Goal: Book appointment/travel/reservation

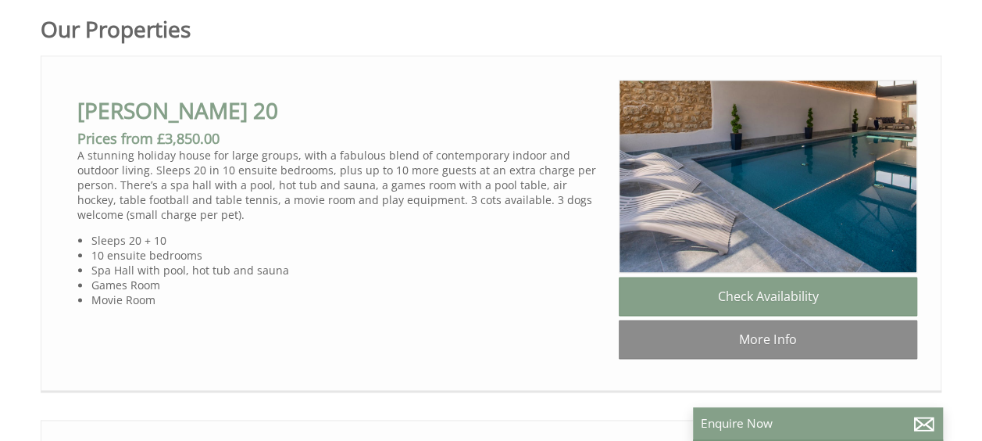
scroll to position [860, 0]
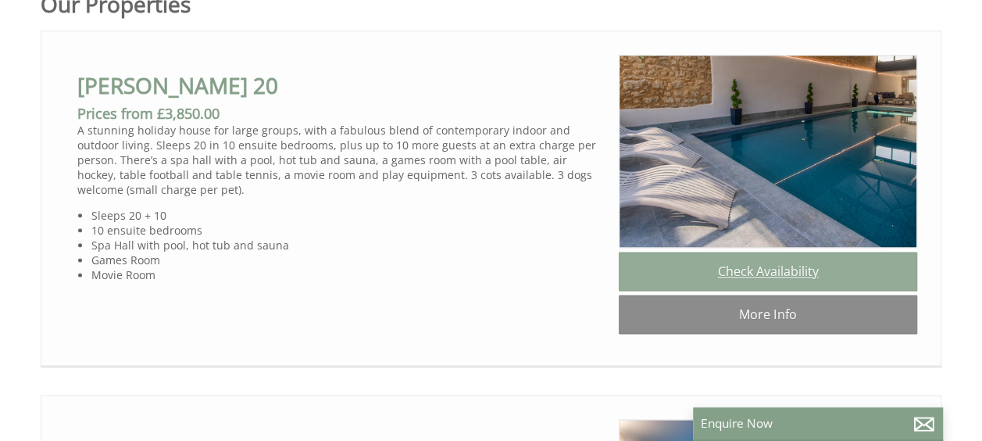
click at [645, 291] on link "Check Availability" at bounding box center [768, 271] width 299 height 39
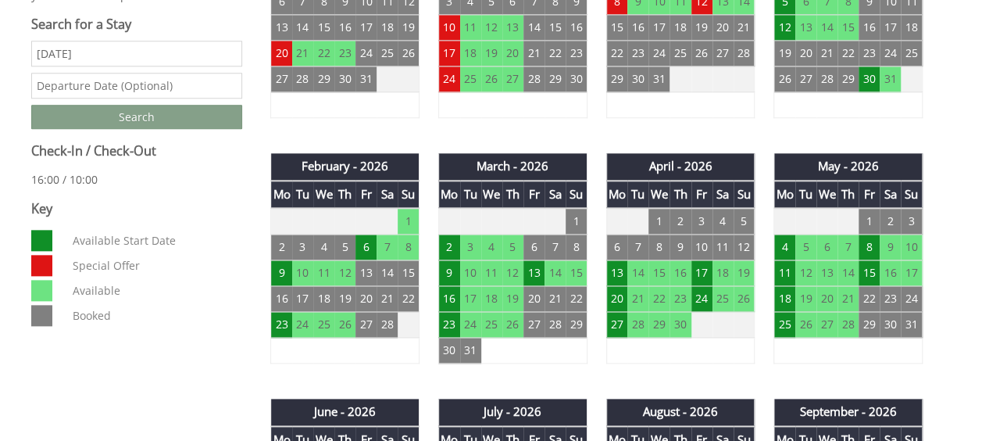
scroll to position [938, 0]
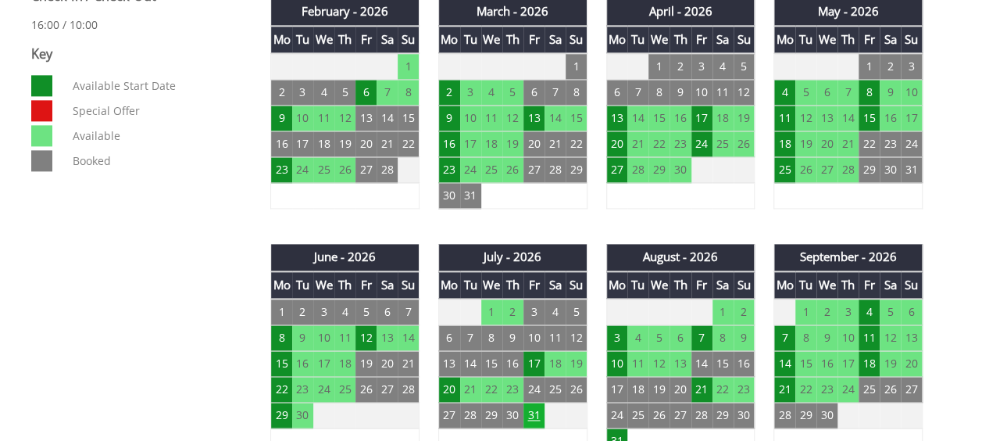
click at [533, 402] on td "31" at bounding box center [534, 415] width 21 height 26
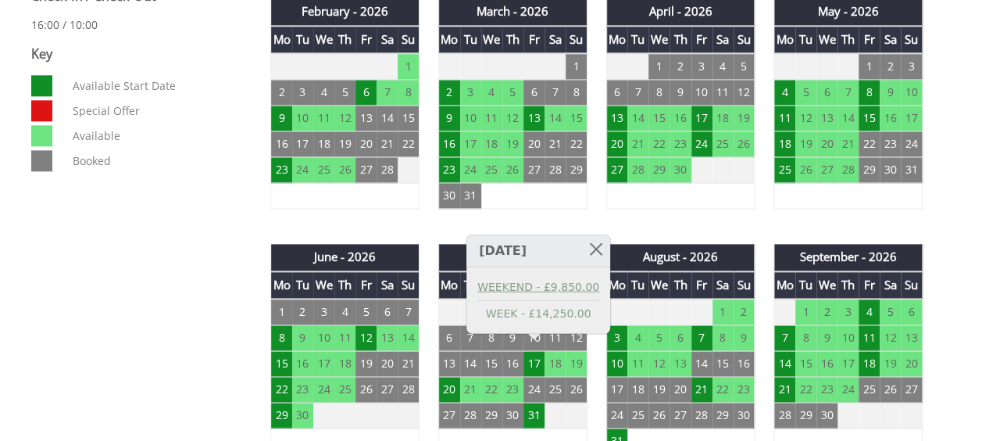
click at [580, 291] on link "WEEKEND - £9,850.00" at bounding box center [538, 286] width 122 height 16
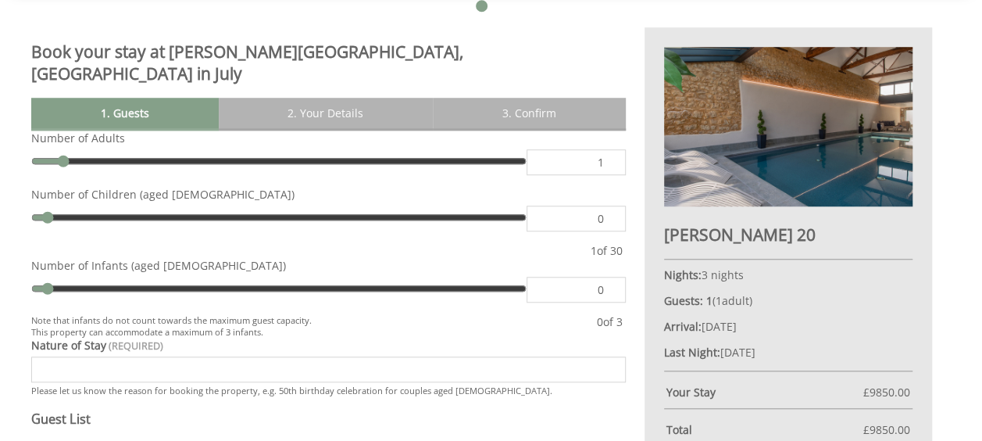
scroll to position [547, 0]
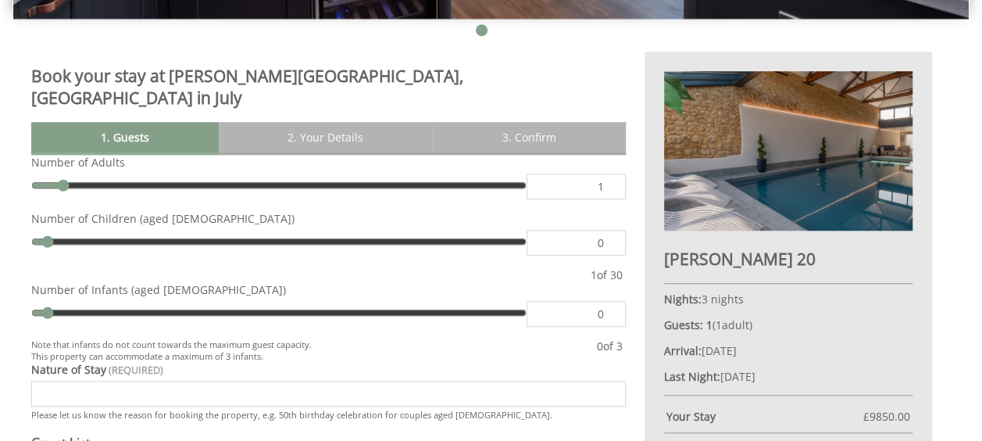
drag, startPoint x: 864, startPoint y: 394, endPoint x: 921, endPoint y: 397, distance: 57.1
click at [645, 397] on div "[PERSON_NAME] 20 Nights: 3 nights Guests: 1 ( 1 adult s 0 child ren 0 infant s …" at bounding box center [789, 301] width 288 height 499
copy span "£ 9850.00"
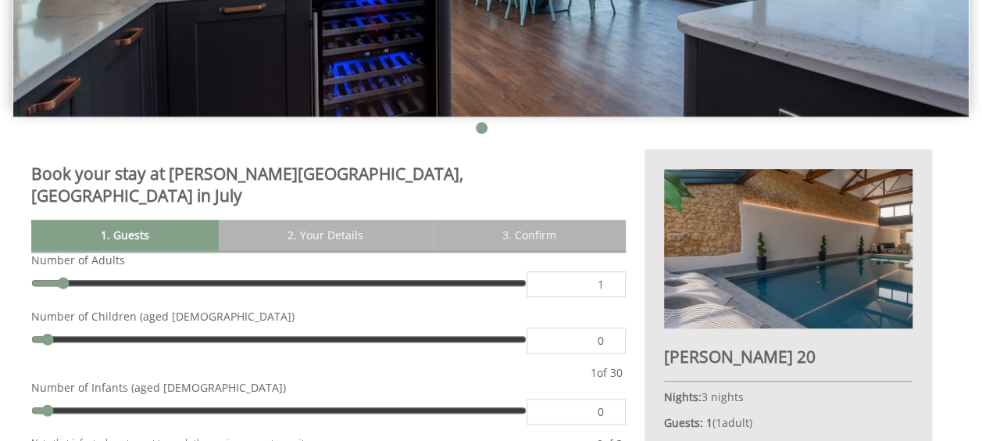
scroll to position [391, 0]
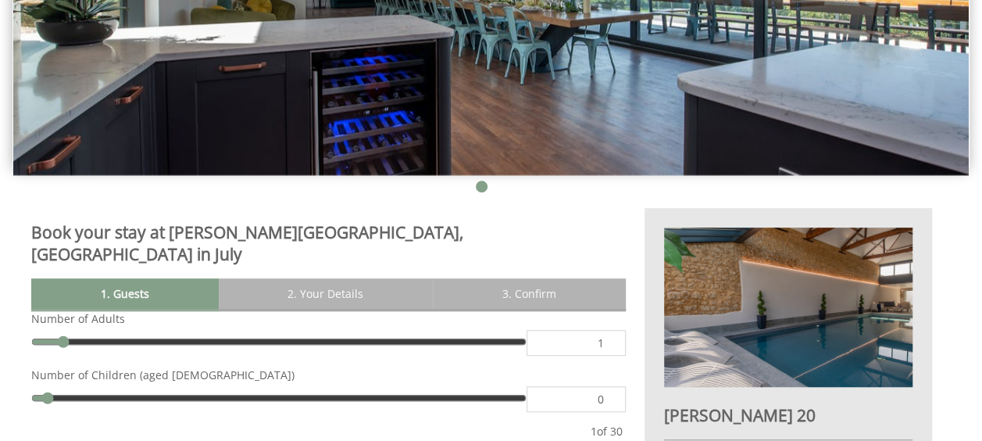
drag, startPoint x: 585, startPoint y: 258, endPoint x: 604, endPoint y: 259, distance: 18.8
click at [604, 330] on input "1" at bounding box center [576, 343] width 99 height 26
type input "20"
click at [585, 386] on input "0" at bounding box center [576, 399] width 99 height 26
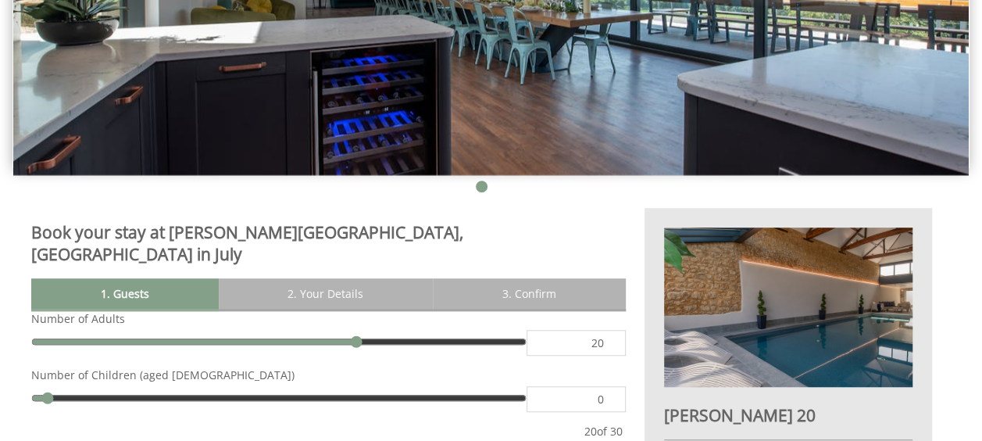
drag, startPoint x: 585, startPoint y: 324, endPoint x: 614, endPoint y: 325, distance: 28.9
click at [614, 386] on input "0" at bounding box center [576, 399] width 99 height 26
type input "10"
click button "Make Provisional Booking" at bounding box center [0, 0] width 0 height 0
type input "10"
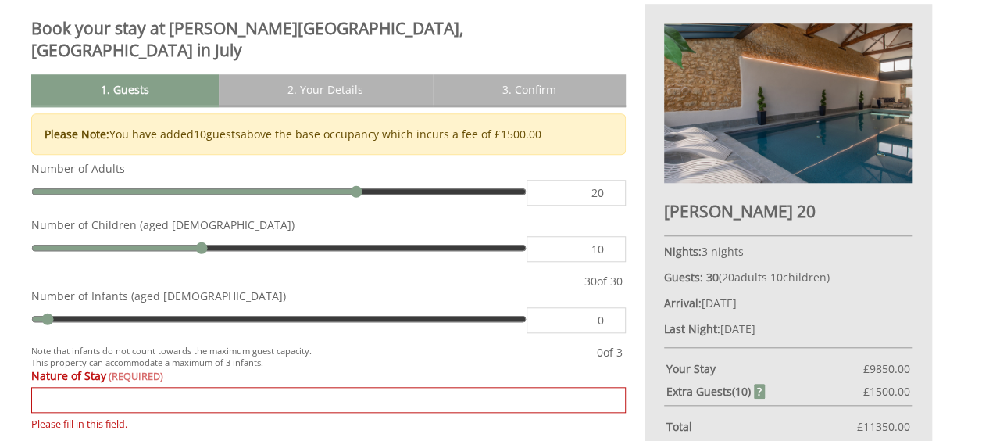
scroll to position [619, 0]
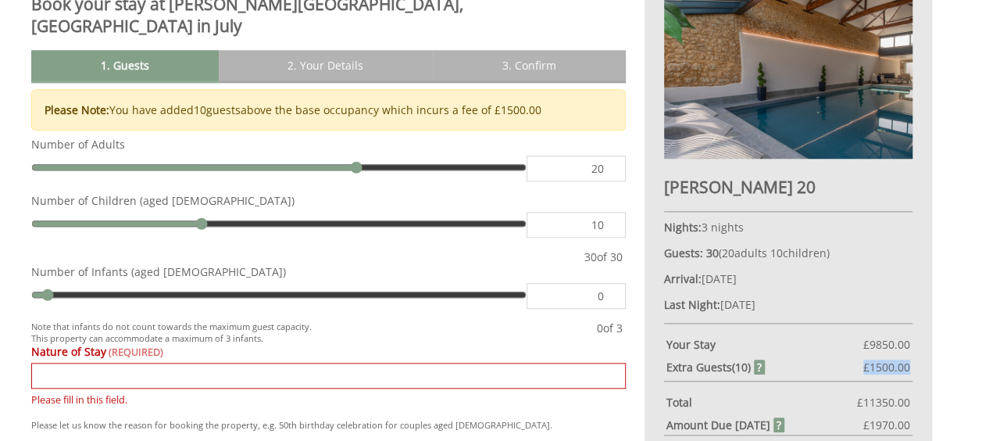
drag, startPoint x: 863, startPoint y: 309, endPoint x: 913, endPoint y: 308, distance: 50.0
click at [645, 308] on div "[PERSON_NAME] 20 Nights: 3 nights Guests: 30 ( 20 adult s 10 child ren 0 infant…" at bounding box center [789, 239] width 288 height 519
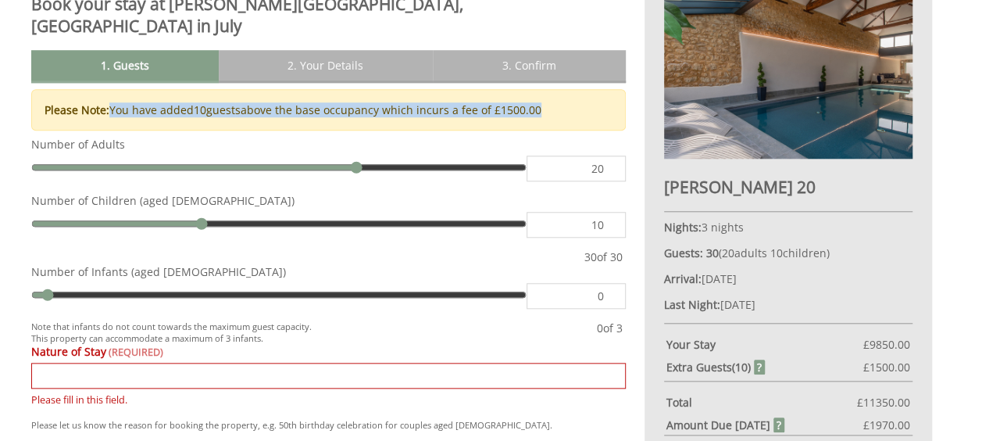
drag, startPoint x: 108, startPoint y: 31, endPoint x: 551, endPoint y: 38, distance: 443.1
click at [551, 89] on div "Please Note: You have added 10 guest s above the base occupancy which incurs a …" at bounding box center [328, 109] width 595 height 41
copy div "You have added 10 guest s above the base occupancy which incurs a fee of £ 1500…"
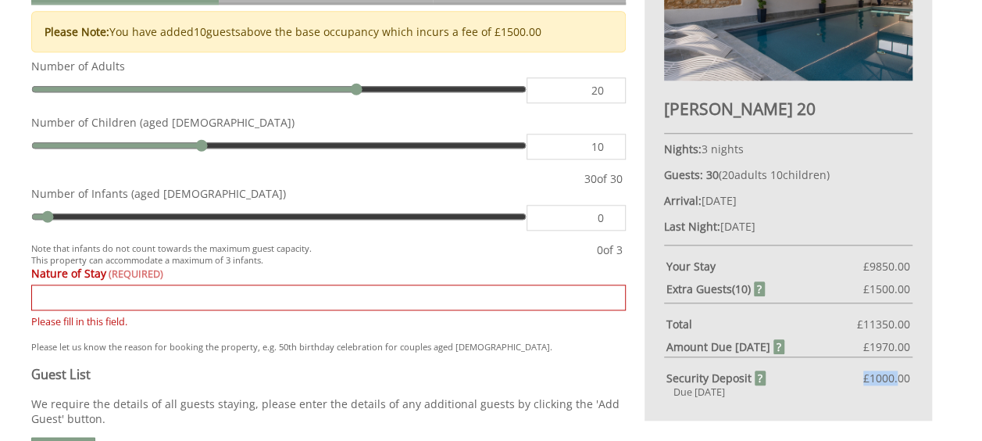
drag, startPoint x: 900, startPoint y: 319, endPoint x: 791, endPoint y: 315, distance: 109.5
click at [645, 370] on div "Security Deposit £ 1000.00" at bounding box center [788, 377] width 245 height 15
drag, startPoint x: 791, startPoint y: 315, endPoint x: 858, endPoint y: 318, distance: 67.3
click at [645, 370] on div "Security Deposit £ 1000.00" at bounding box center [788, 377] width 245 height 15
copy span "£ 1000.00"
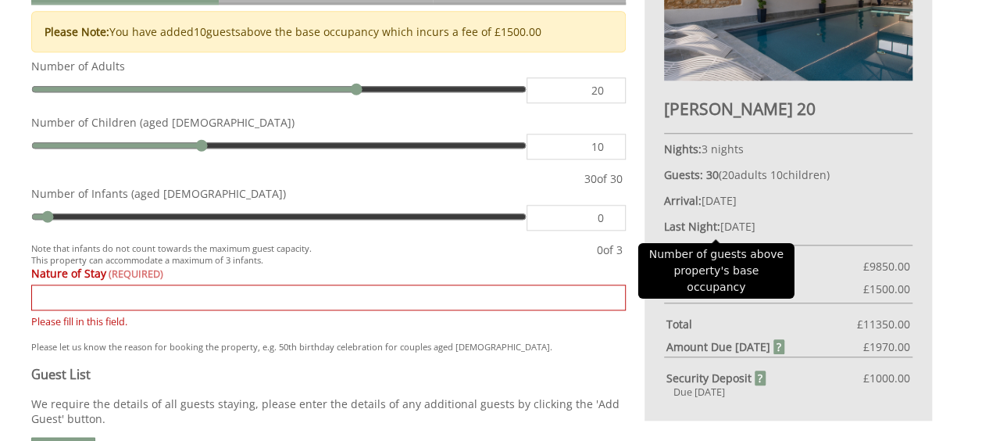
click at [645, 281] on strong "Extra Guest s ( 10 )" at bounding box center [715, 288] width 99 height 15
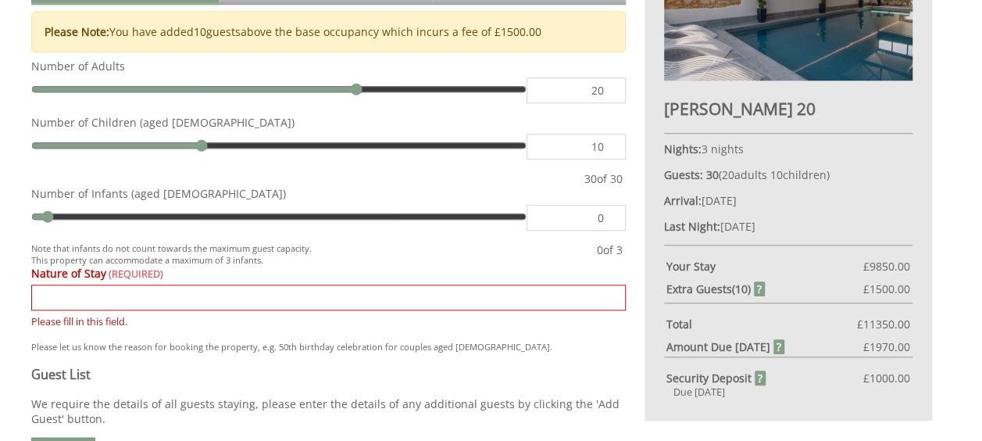
click at [645, 334] on div "Amount Due [DATE] £ 1970.00" at bounding box center [788, 344] width 248 height 20
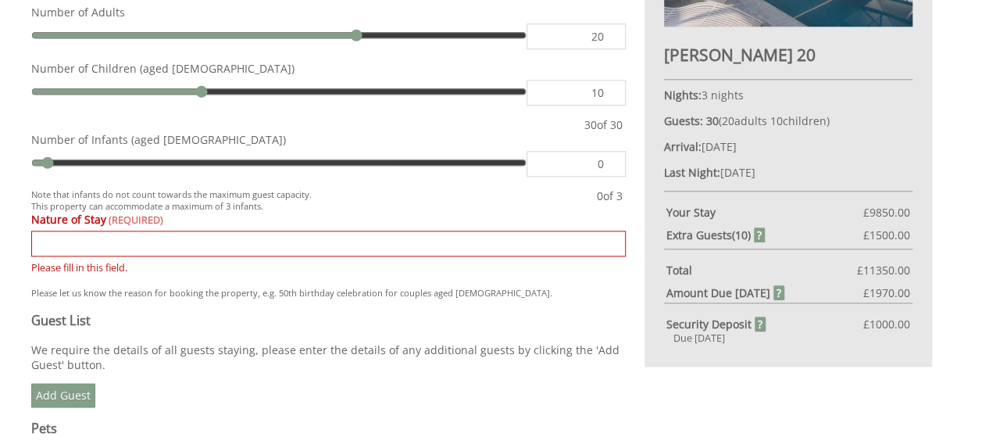
scroll to position [775, 0]
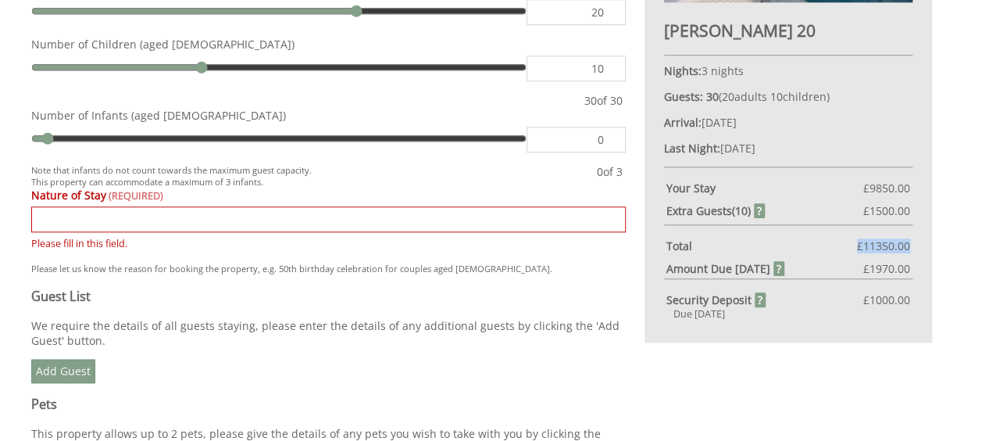
drag, startPoint x: 853, startPoint y: 188, endPoint x: 910, endPoint y: 189, distance: 57.0
click at [645, 233] on div "Total £ 11350.00" at bounding box center [788, 243] width 248 height 20
copy div "£ 11350.00"
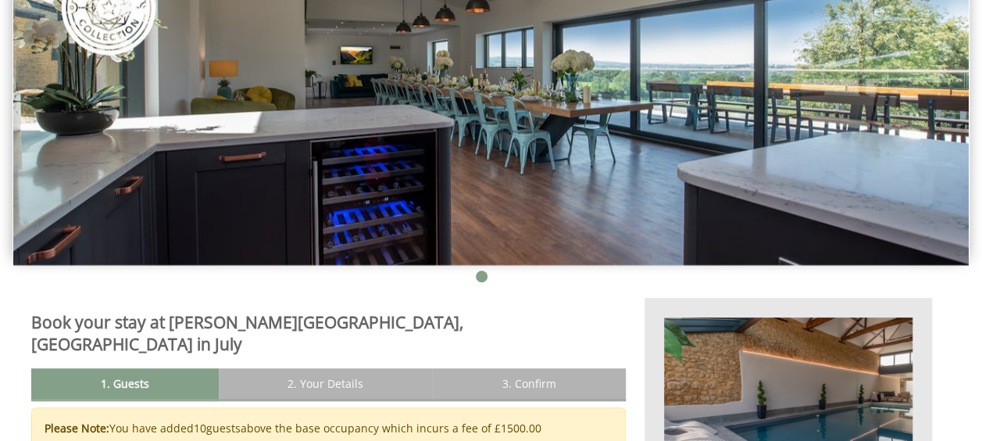
scroll to position [313, 0]
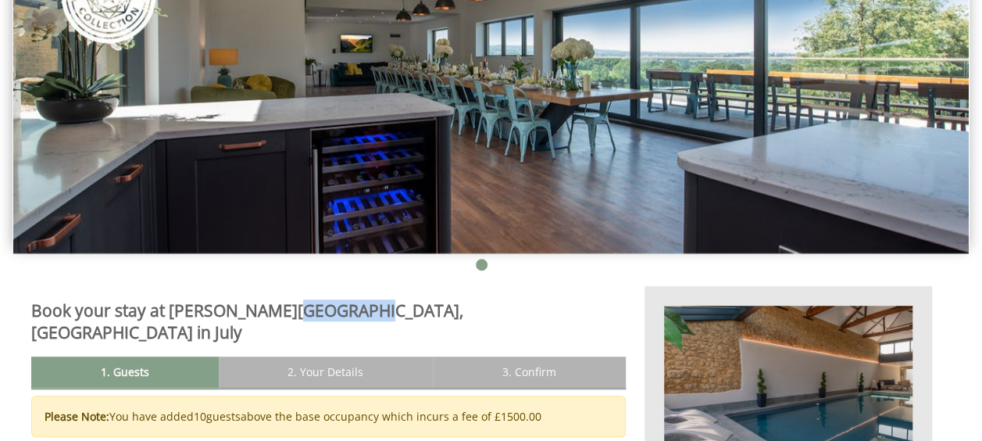
drag, startPoint x: 267, startPoint y: 254, endPoint x: 343, endPoint y: 262, distance: 76.2
click at [343, 299] on h2 "Book your stay at [PERSON_NAME][GEOGRAPHIC_DATA], [GEOGRAPHIC_DATA] in July" at bounding box center [328, 321] width 595 height 44
copy h2 "[GEOGRAPHIC_DATA]"
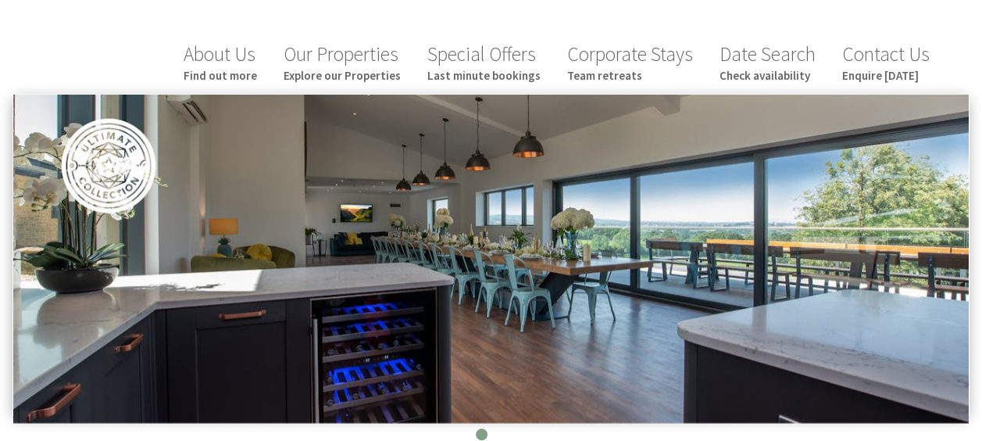
scroll to position [0, 0]
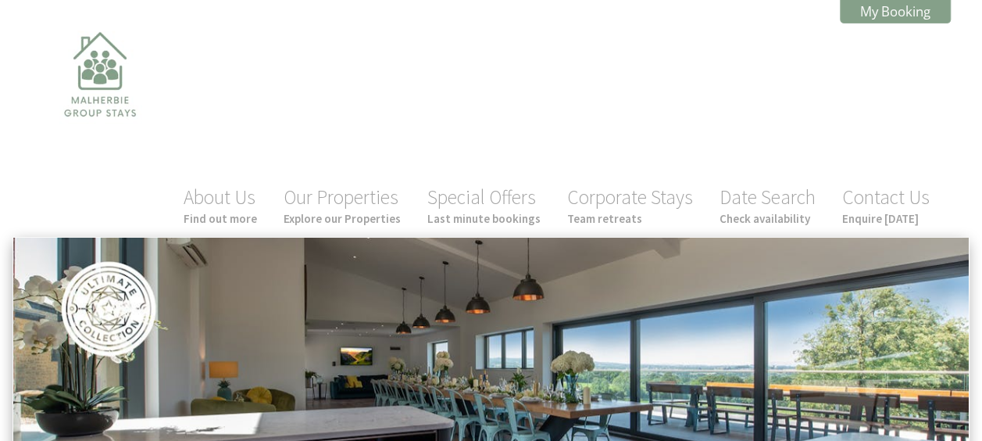
click at [284, 178] on ul "About Us Find out more Our Properties Explore our Properties Special Offers Las…" at bounding box center [557, 206] width 770 height 57
click at [291, 181] on li "Our Properties Explore our Properties" at bounding box center [342, 206] width 123 height 51
click at [384, 184] on link "Our Properties Explore our Properties" at bounding box center [342, 204] width 117 height 41
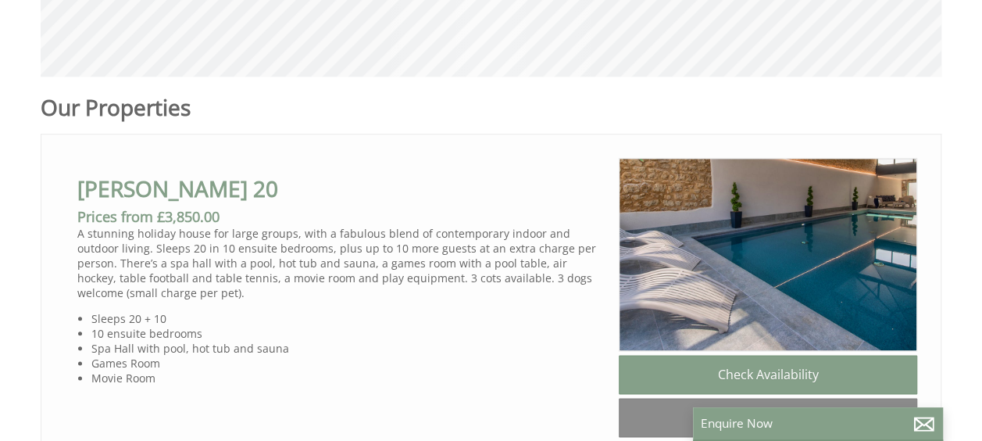
scroll to position [781, 0]
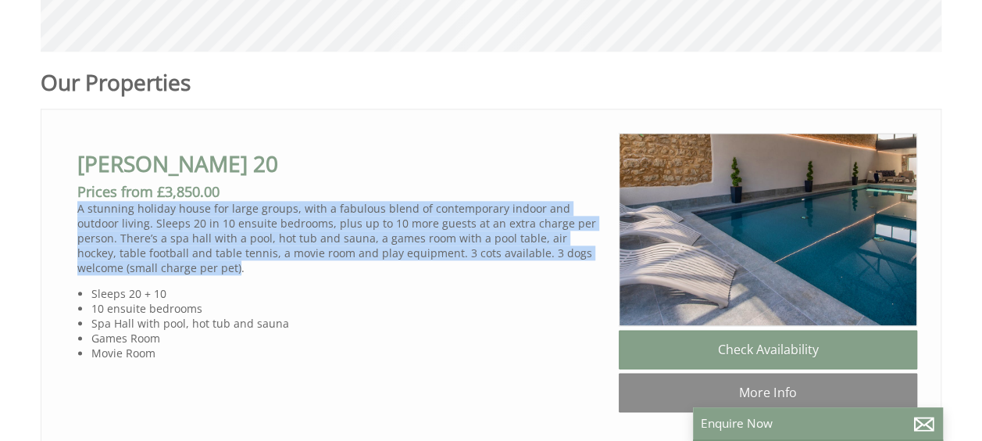
drag, startPoint x: 153, startPoint y: 270, endPoint x: 70, endPoint y: 205, distance: 105.2
click at [70, 205] on div "[PERSON_NAME] 20 Prices from £3,850.00 A stunning holiday house for large group…" at bounding box center [342, 246] width 554 height 227
copy p "A stunning holiday house for large groups, with a fabulous blend of contemporar…"
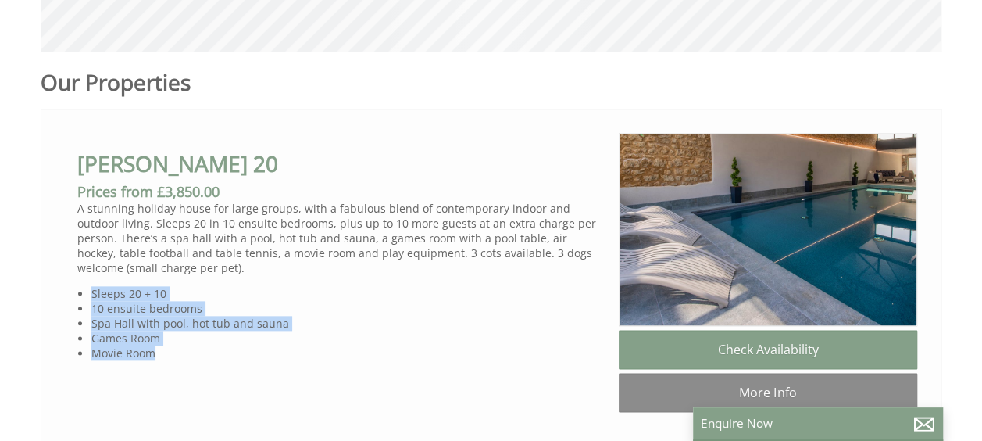
copy ul "Sleeps 20 + 10 10 ensuite bedrooms [GEOGRAPHIC_DATA] with pool, hot tub and sau…"
drag, startPoint x: 169, startPoint y: 352, endPoint x: 85, endPoint y: 286, distance: 106.3
click at [85, 286] on ul "Sleeps 20 + 10 10 ensuite bedrooms [GEOGRAPHIC_DATA] with pool, hot tub and sau…" at bounding box center [341, 323] width 529 height 74
